Goal: Task Accomplishment & Management: Complete application form

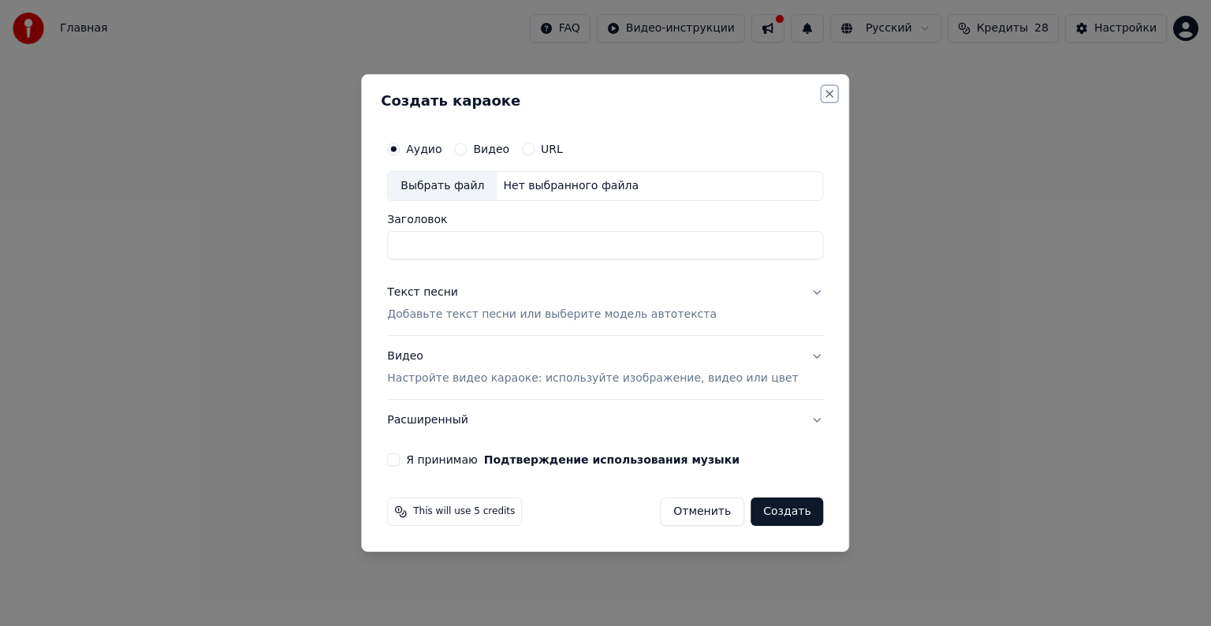
click at [824, 100] on button "Close" at bounding box center [830, 93] width 13 height 13
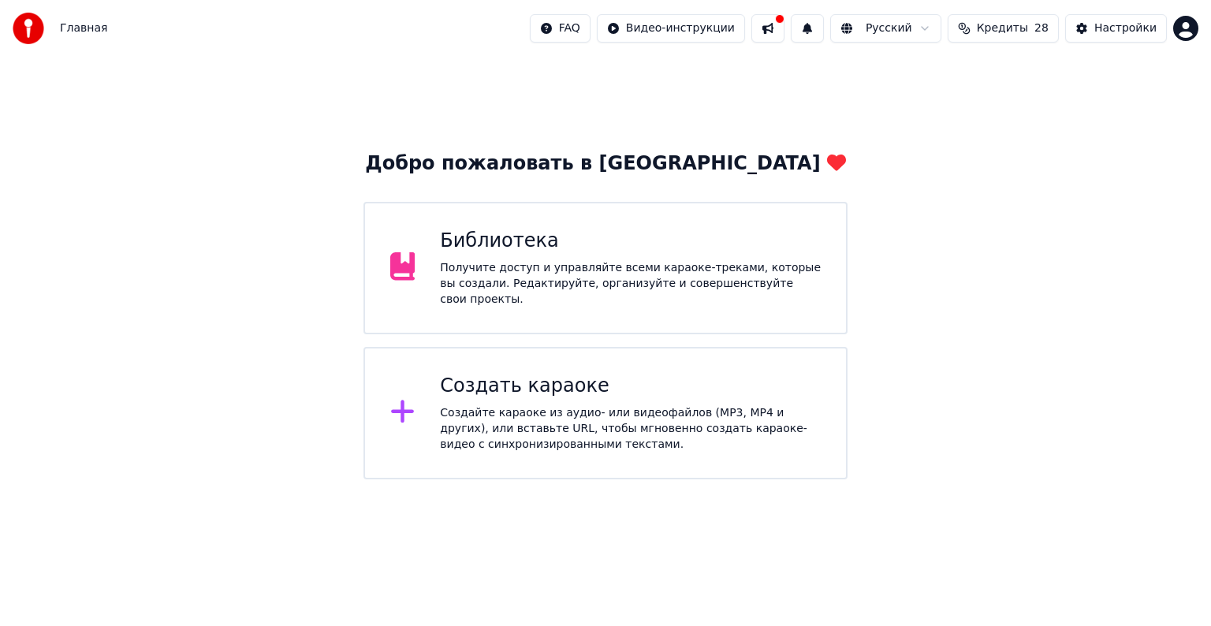
click at [687, 274] on div "Получите доступ и управляйте всеми караоке-треками, которые вы создали. Редакти…" at bounding box center [630, 283] width 381 height 47
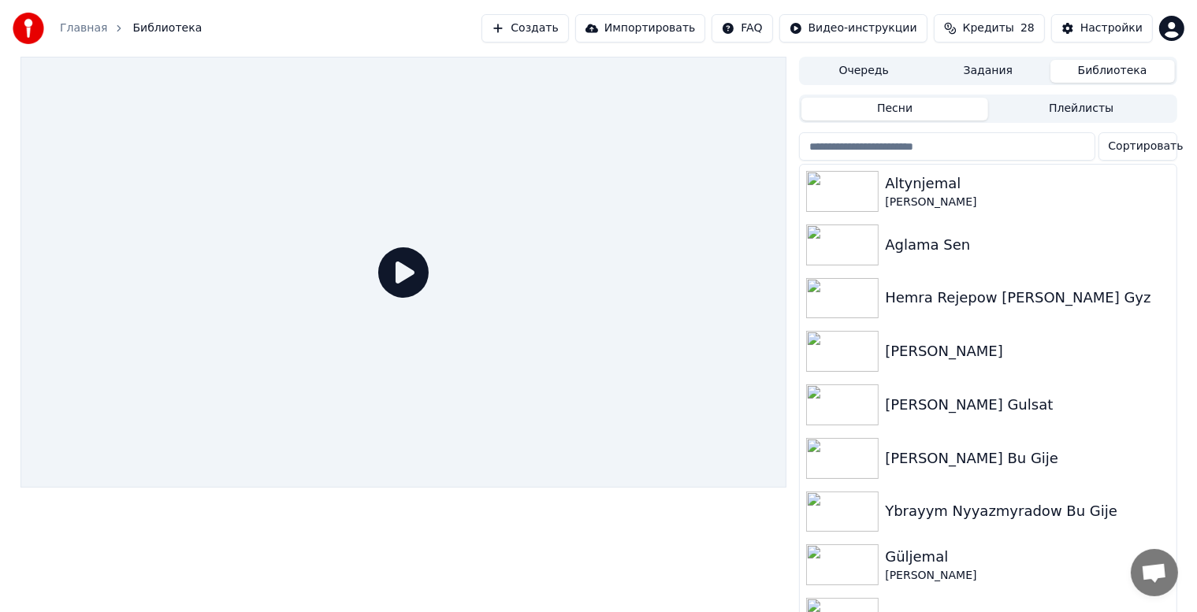
click at [568, 31] on button "Создать" at bounding box center [525, 28] width 87 height 28
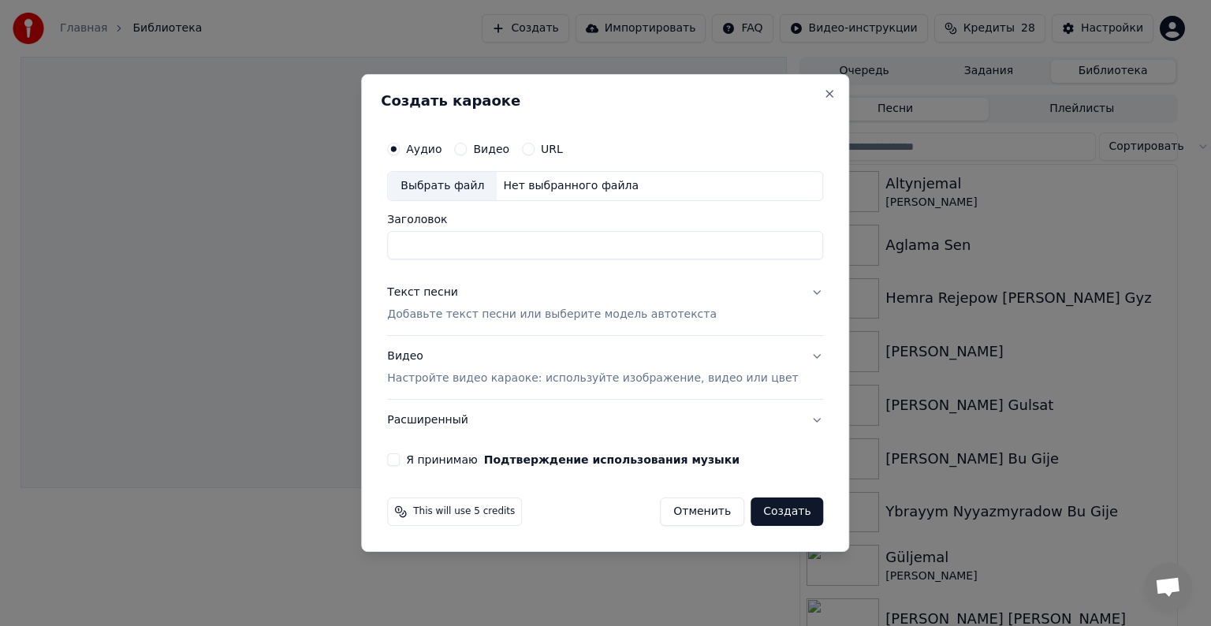
click at [451, 192] on div "Выбрать файл" at bounding box center [442, 186] width 109 height 28
type input "**********"
click at [470, 313] on p "Добавьте текст песни или выберите модель автотекста" at bounding box center [552, 315] width 330 height 16
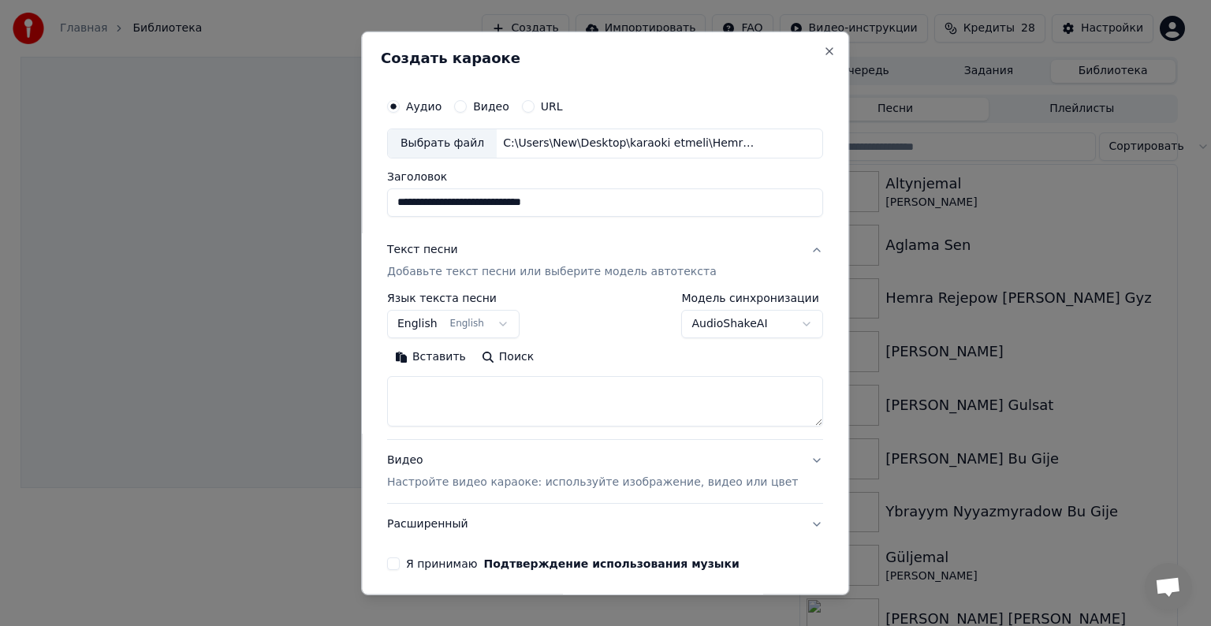
click at [456, 363] on button "Вставить" at bounding box center [430, 356] width 87 height 25
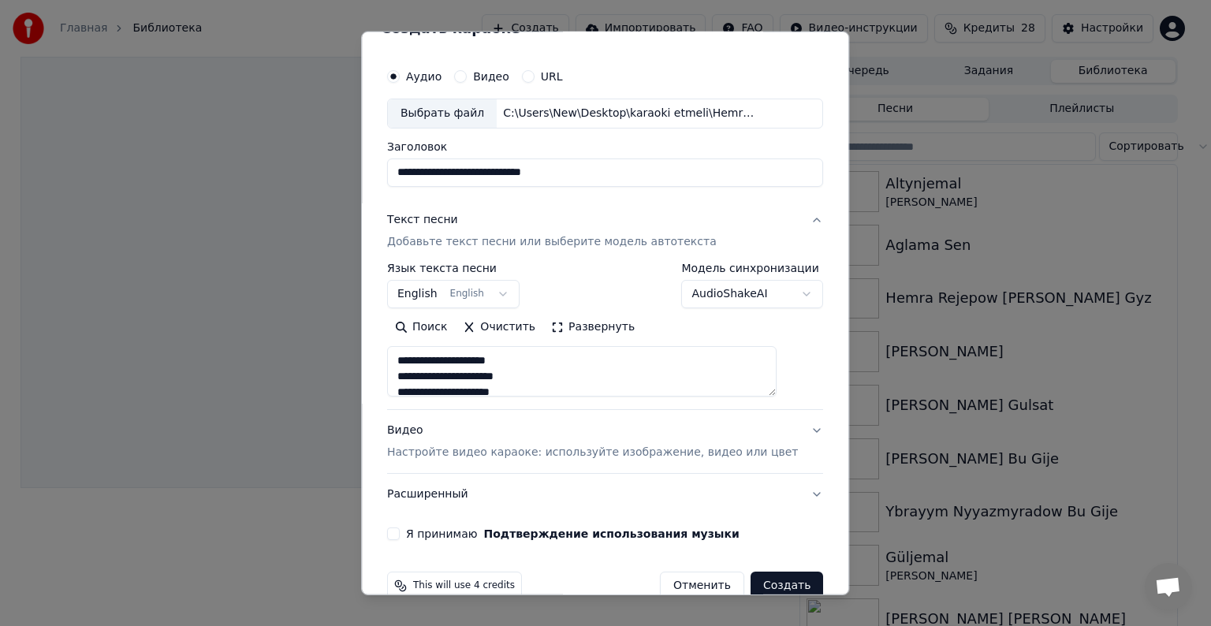
scroll to position [60, 0]
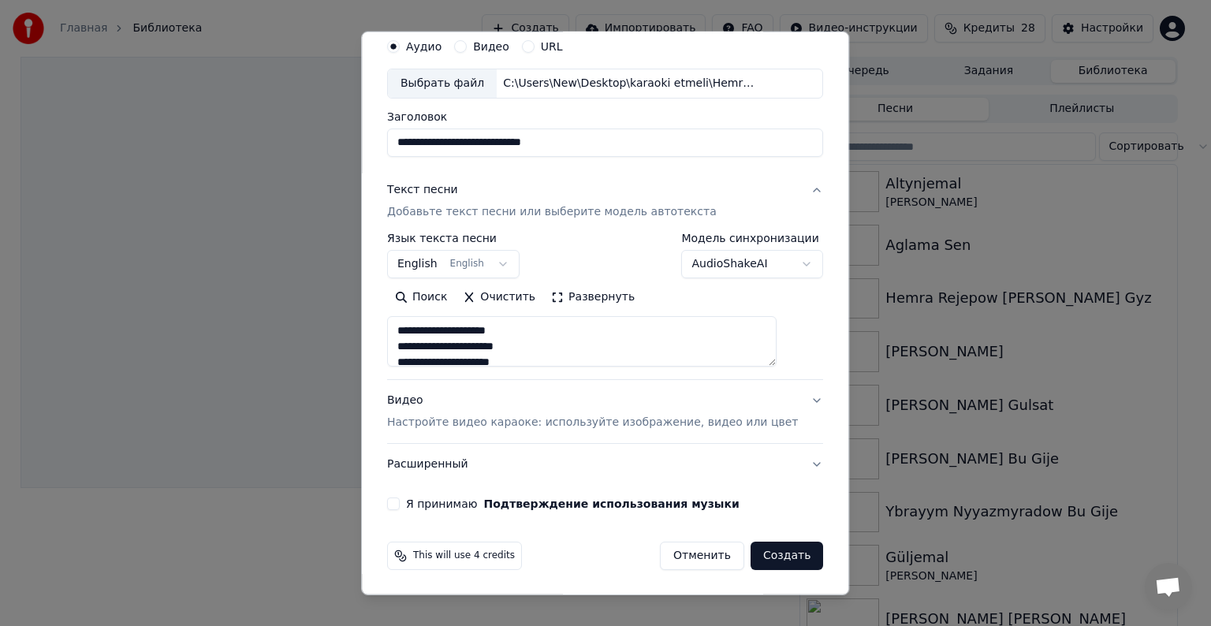
click at [455, 424] on p "Настройте видео караоке: используйте изображение, видео или цвет" at bounding box center [592, 423] width 411 height 16
type textarea "**********"
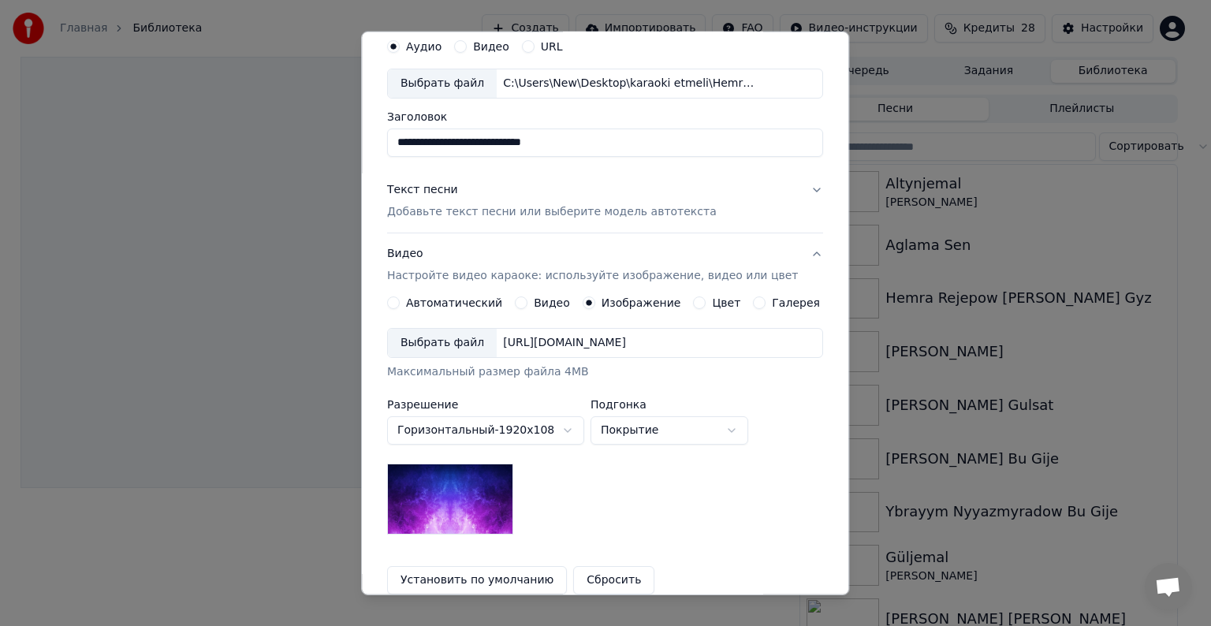
click at [462, 351] on div "Выбрать файл" at bounding box center [442, 343] width 109 height 28
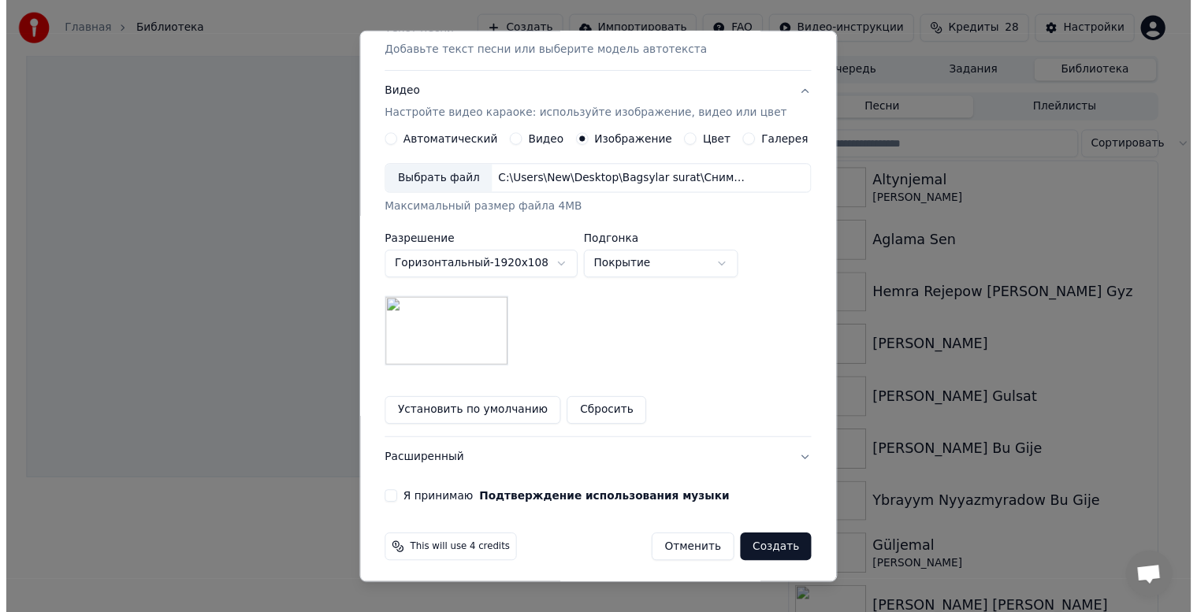
scroll to position [224, 0]
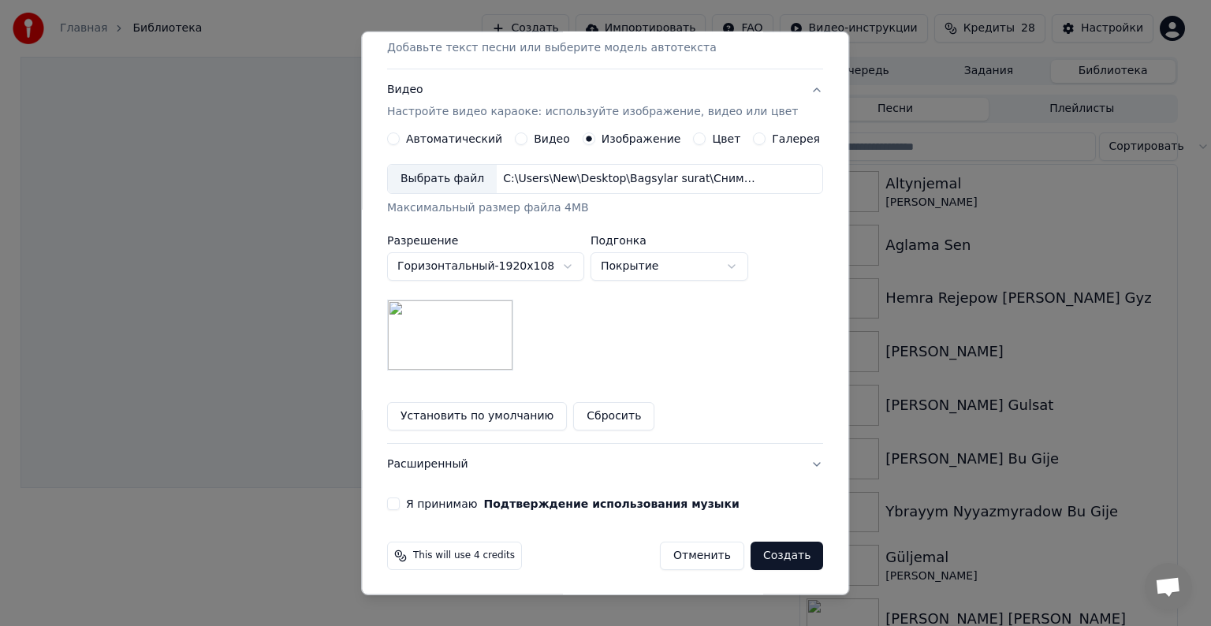
click at [400, 501] on button "Я принимаю Подтверждение использования музыки" at bounding box center [393, 503] width 13 height 13
click at [773, 556] on button "Создать" at bounding box center [786, 556] width 73 height 28
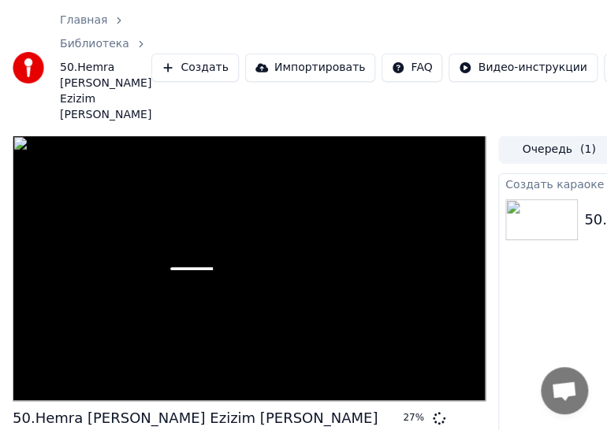
click at [567, 2] on div "Главная Библиотека 50.Hemra Oýlan sen Ezizim oýlan Создать Импортировать FAQ Ви…" at bounding box center [303, 68] width 607 height 136
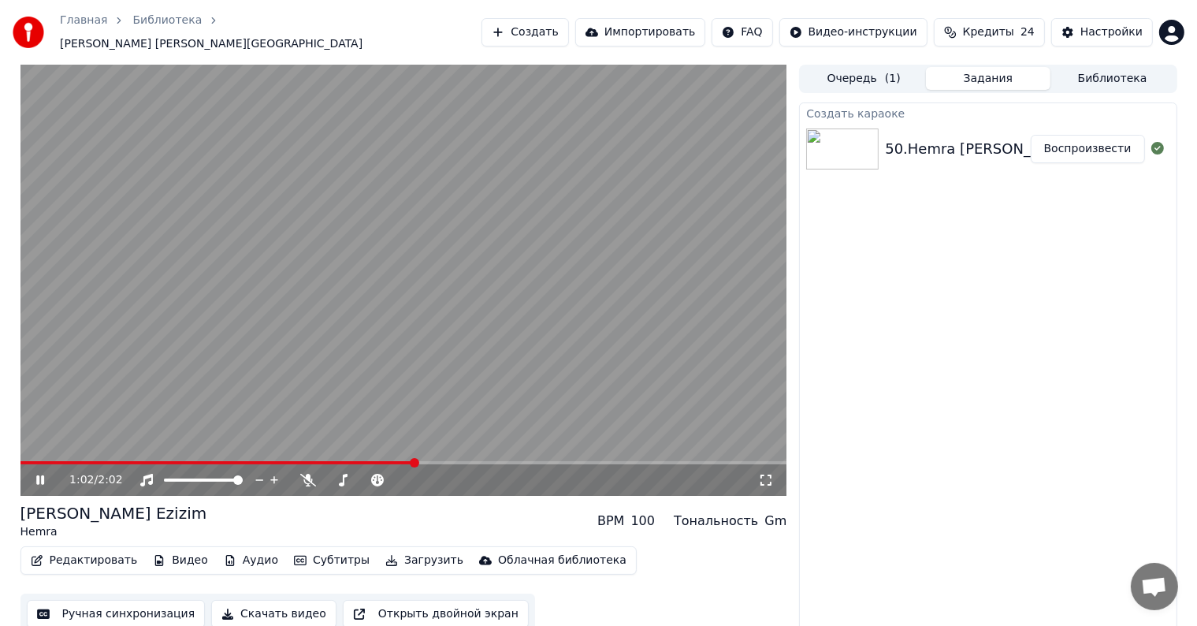
drag, startPoint x: 579, startPoint y: 267, endPoint x: 583, endPoint y: 275, distance: 8.8
click at [583, 275] on video at bounding box center [403, 280] width 767 height 431
click at [1108, 67] on button "Библиотека" at bounding box center [1113, 78] width 125 height 23
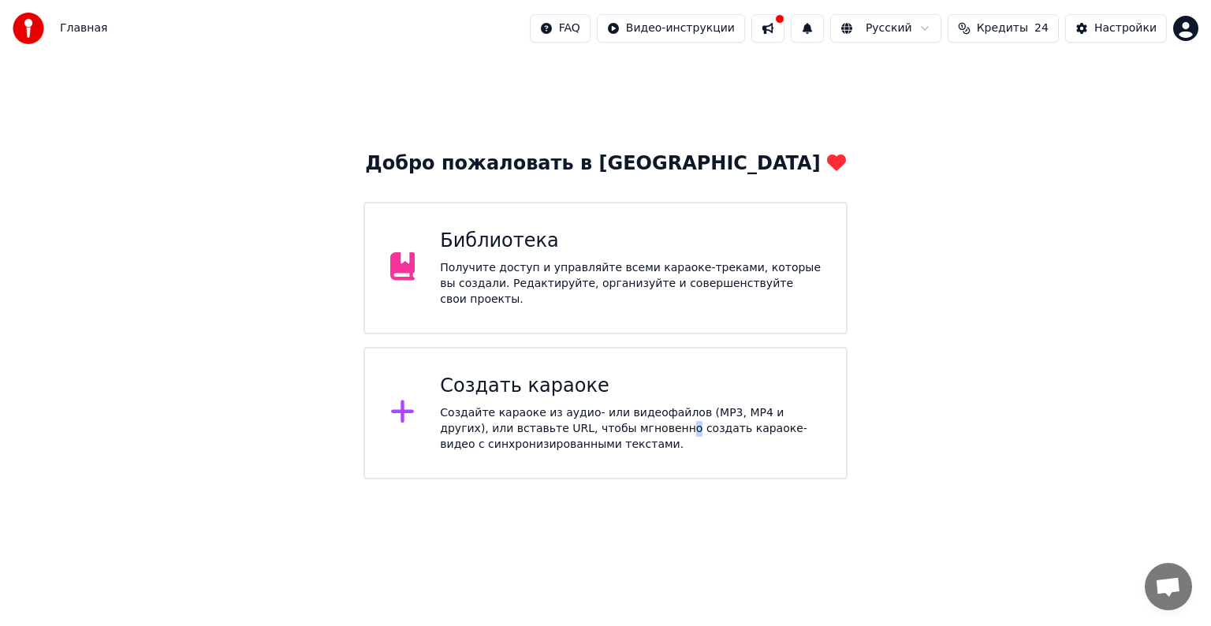
click at [599, 426] on div "Создайте караоке из аудио- или видеофайлов (MP3, MP4 и других), или вставьте UR…" at bounding box center [630, 428] width 381 height 47
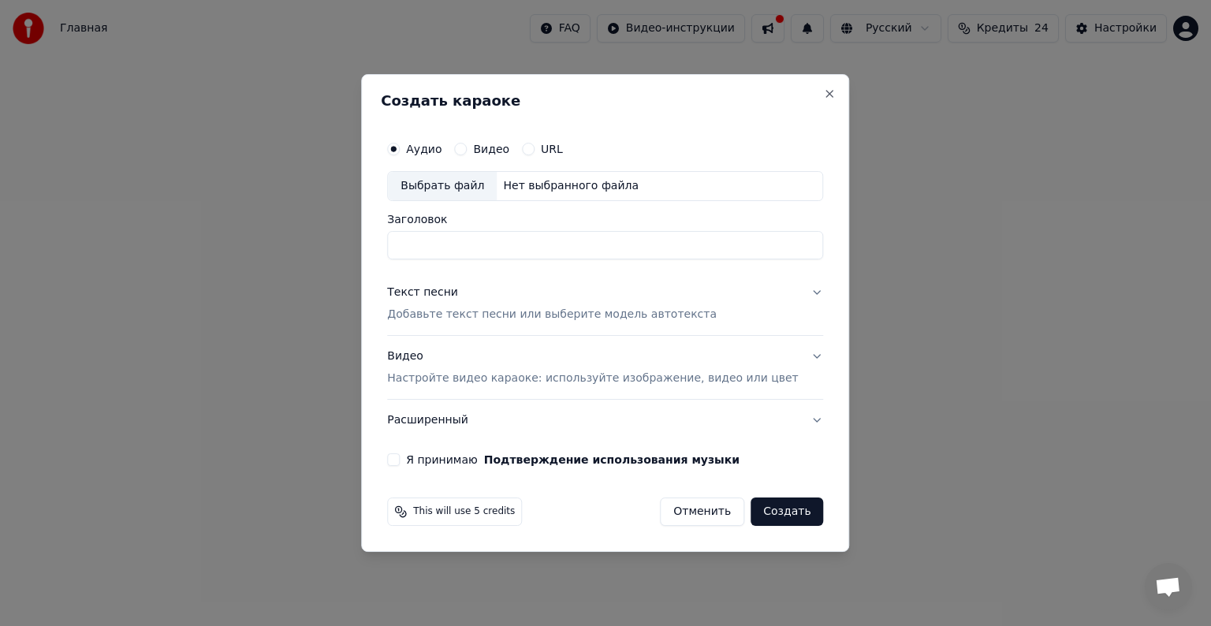
click at [466, 180] on div "Выбрать файл" at bounding box center [442, 186] width 109 height 28
type input "*********"
click at [575, 310] on p "Добавьте текст песни или выберите модель автотекста" at bounding box center [552, 315] width 330 height 16
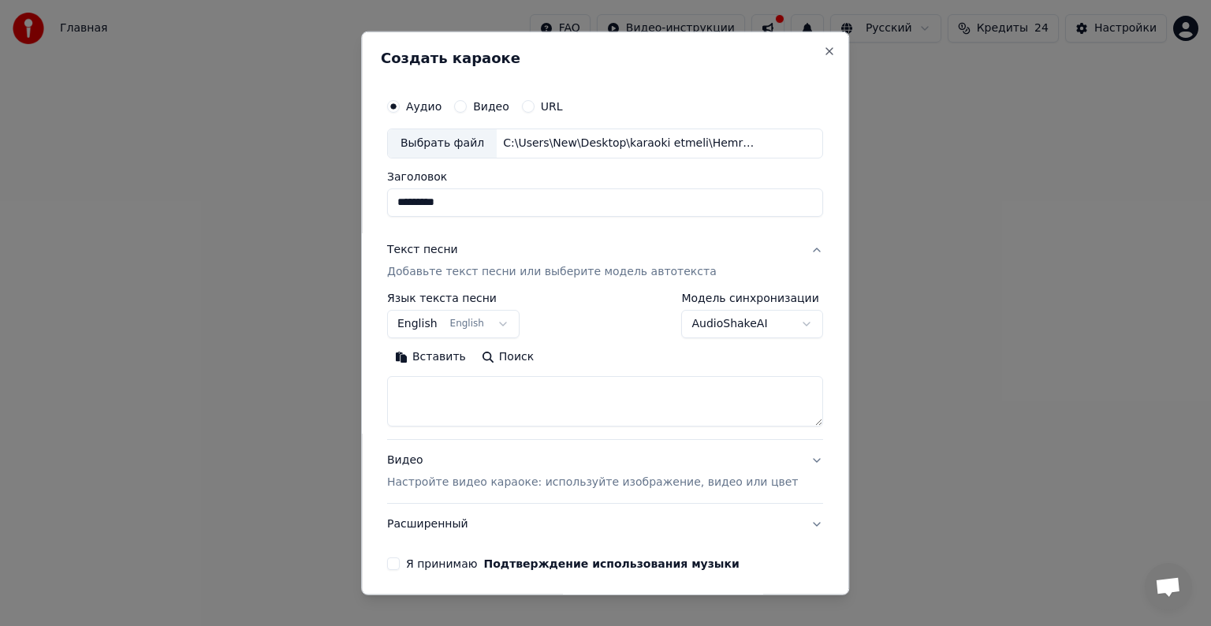
click at [448, 356] on button "Вставить" at bounding box center [430, 356] width 87 height 25
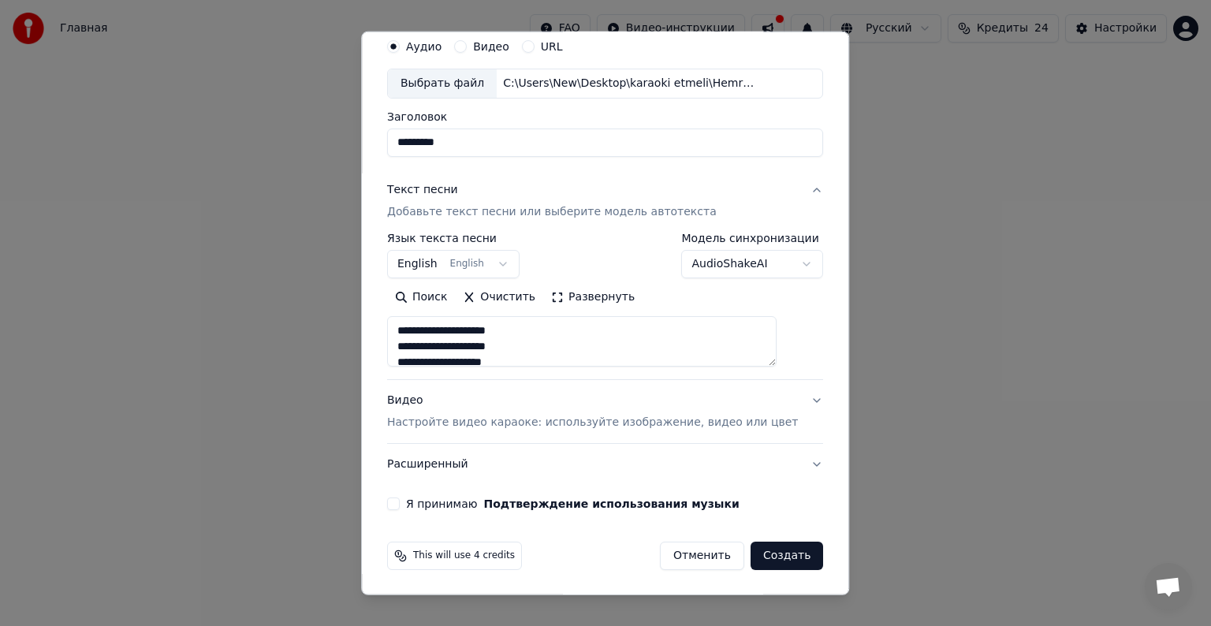
click at [435, 426] on p "Настройте видео караоке: используйте изображение, видео или цвет" at bounding box center [592, 423] width 411 height 16
type textarea "**********"
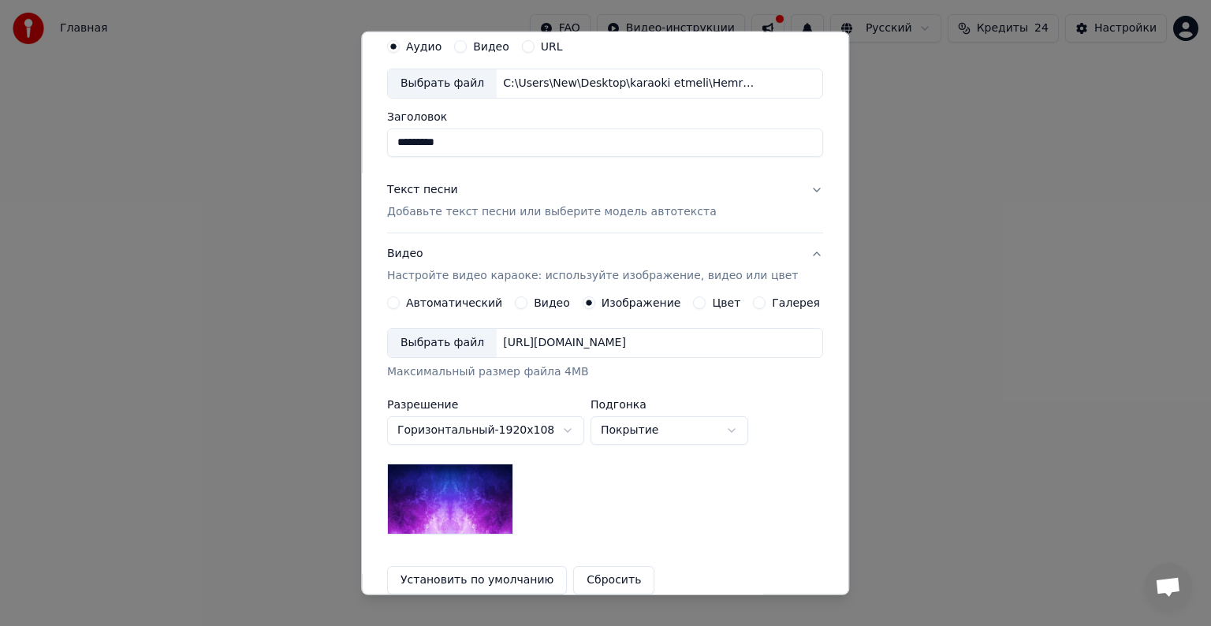
click at [450, 341] on div "Выбрать файл" at bounding box center [442, 343] width 109 height 28
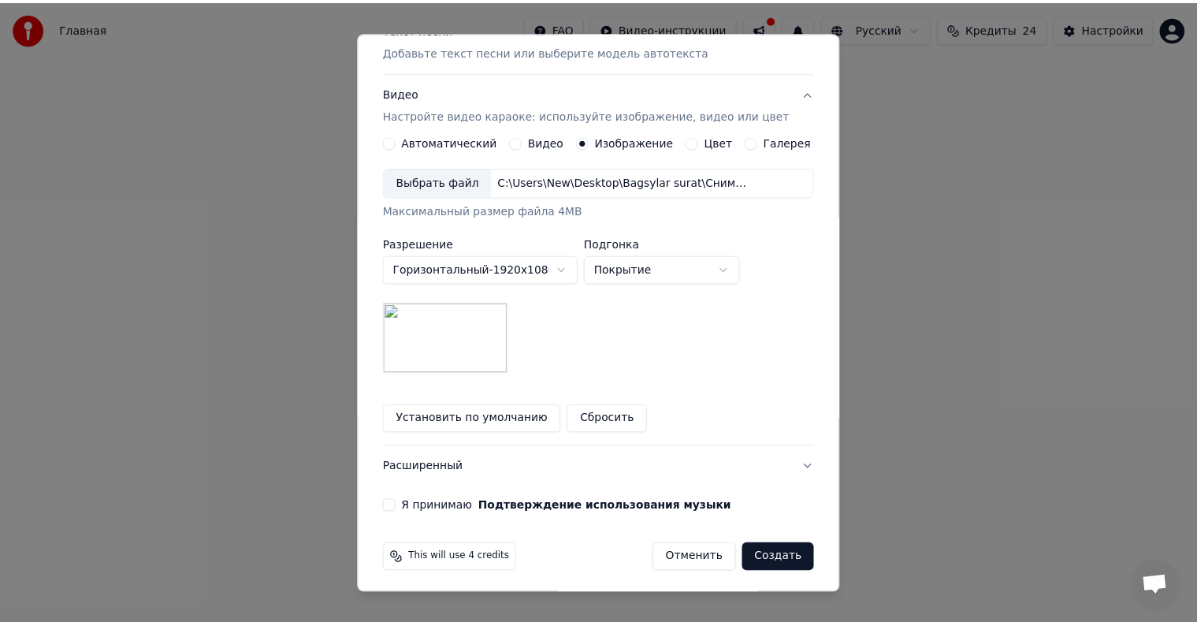
scroll to position [224, 0]
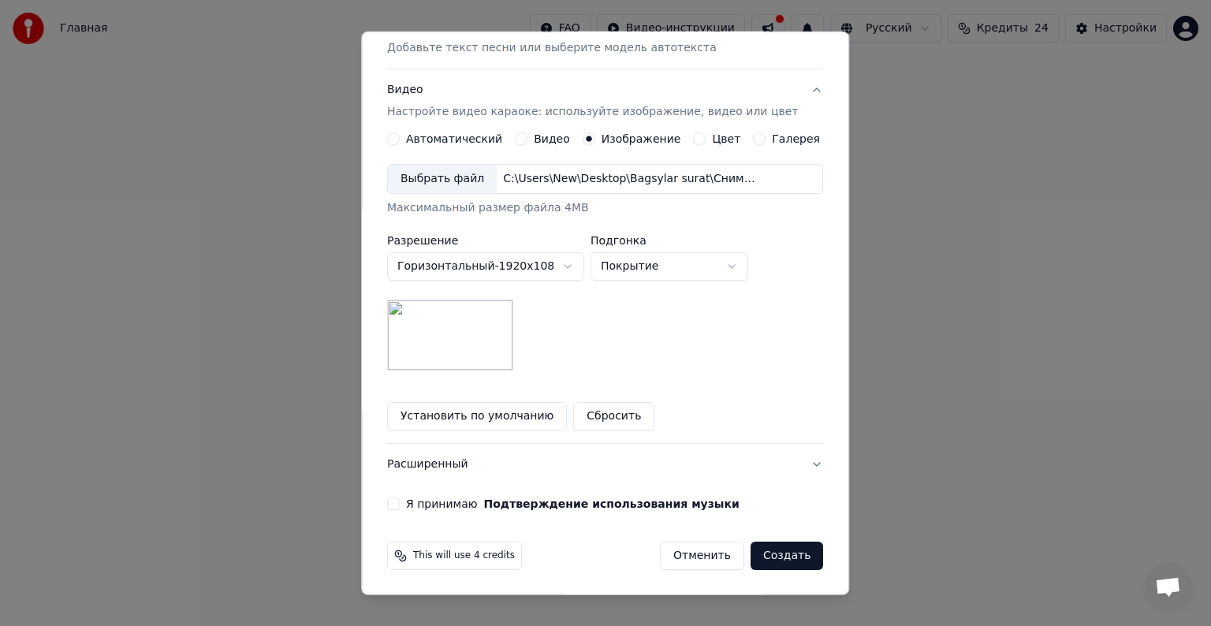
click at [400, 508] on button "Я принимаю Подтверждение использования музыки" at bounding box center [393, 503] width 13 height 13
click at [762, 550] on button "Создать" at bounding box center [786, 556] width 73 height 28
